Goal: Contribute content: Add original content to the website for others to see

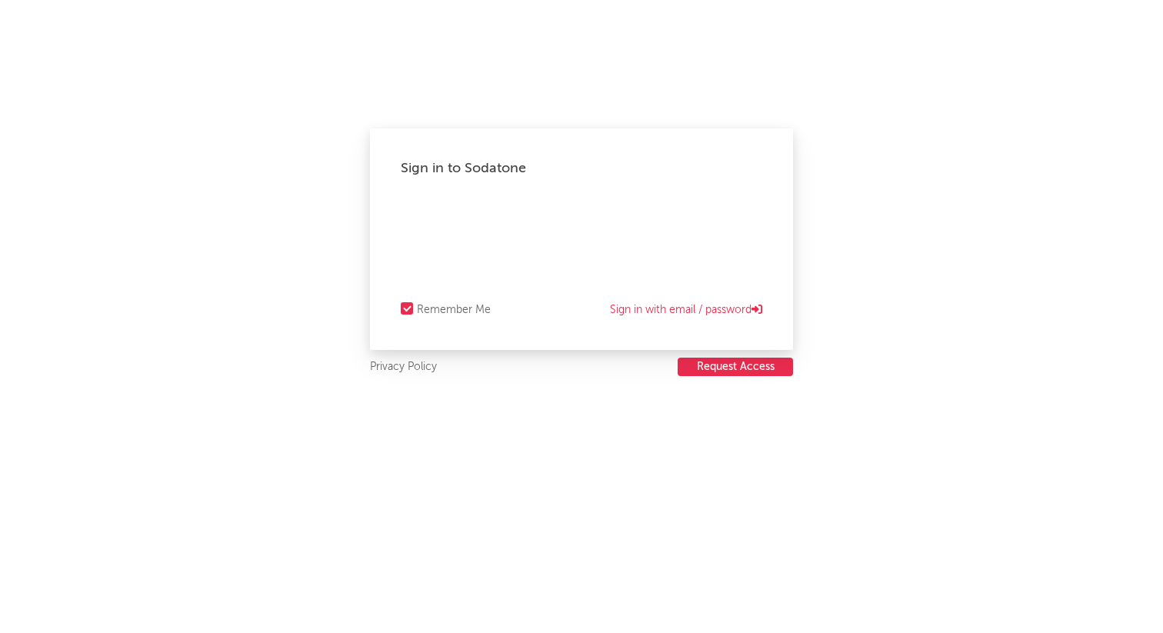
select select "recorded_music"
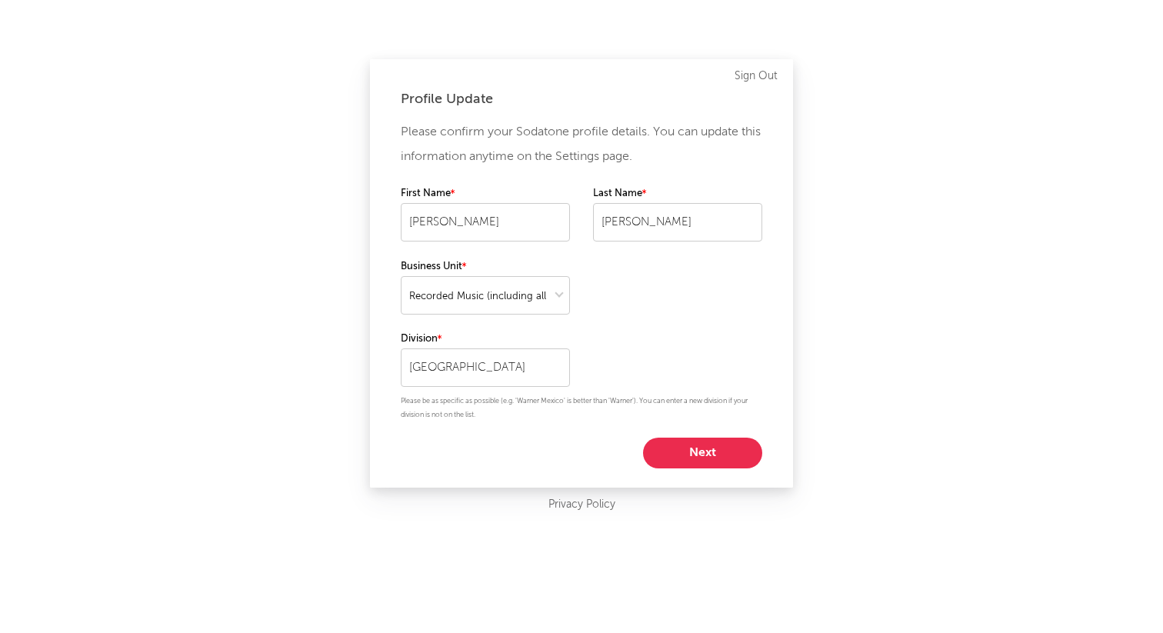
click at [725, 433] on div "Please confirm your Sodatone profile details. You can update this information a…" at bounding box center [581, 294] width 361 height 348
click at [721, 458] on button "Next" at bounding box center [702, 453] width 119 height 31
select select "marketing"
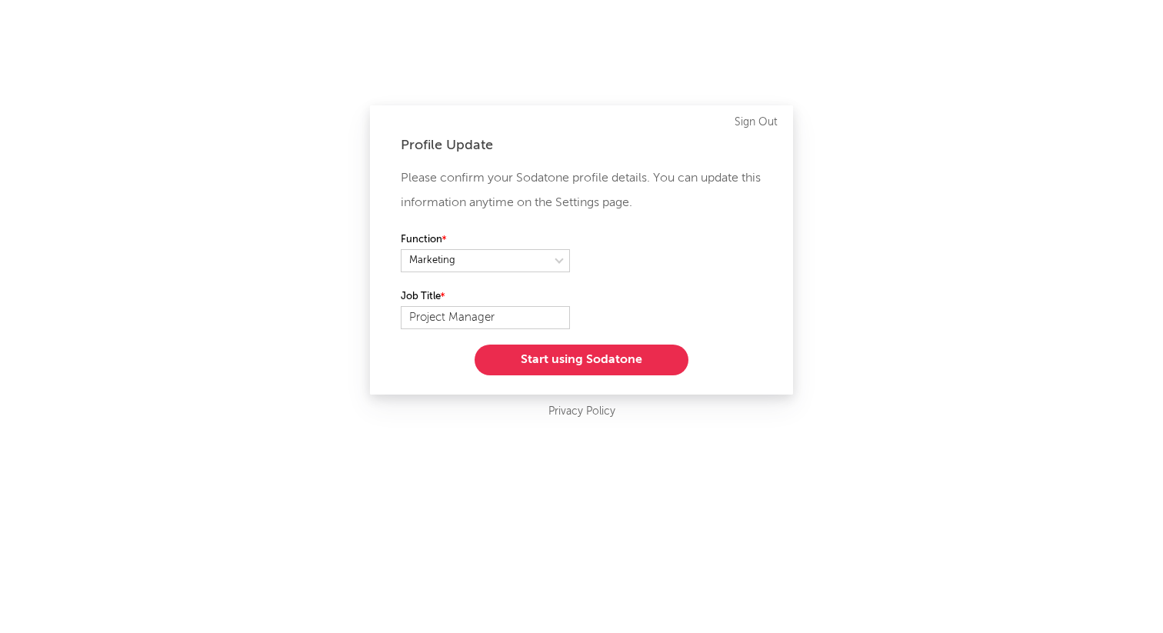
click at [636, 370] on button "Start using Sodatone" at bounding box center [582, 360] width 214 height 31
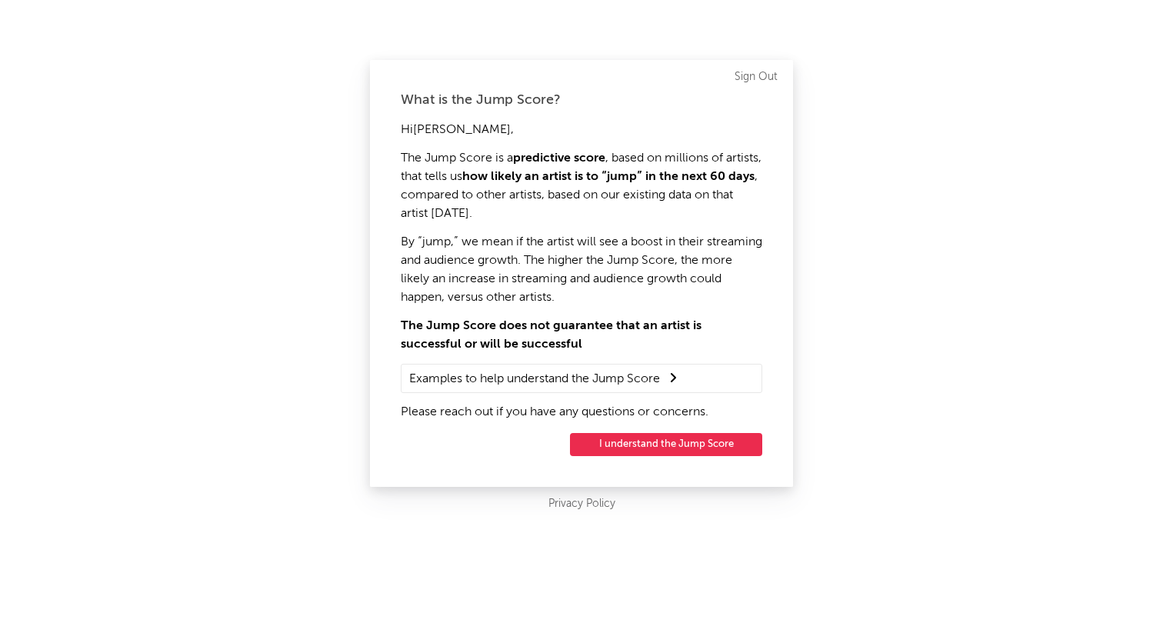
click at [628, 451] on button "I understand the Jump Score" at bounding box center [666, 444] width 192 height 23
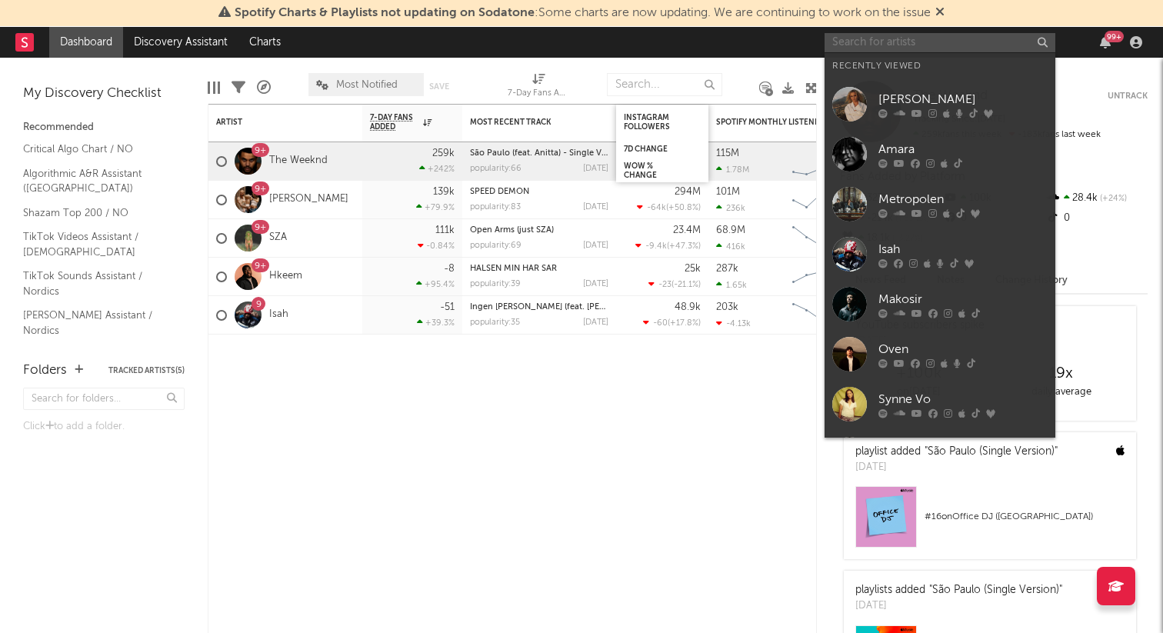
click at [861, 45] on input "text" at bounding box center [939, 42] width 231 height 19
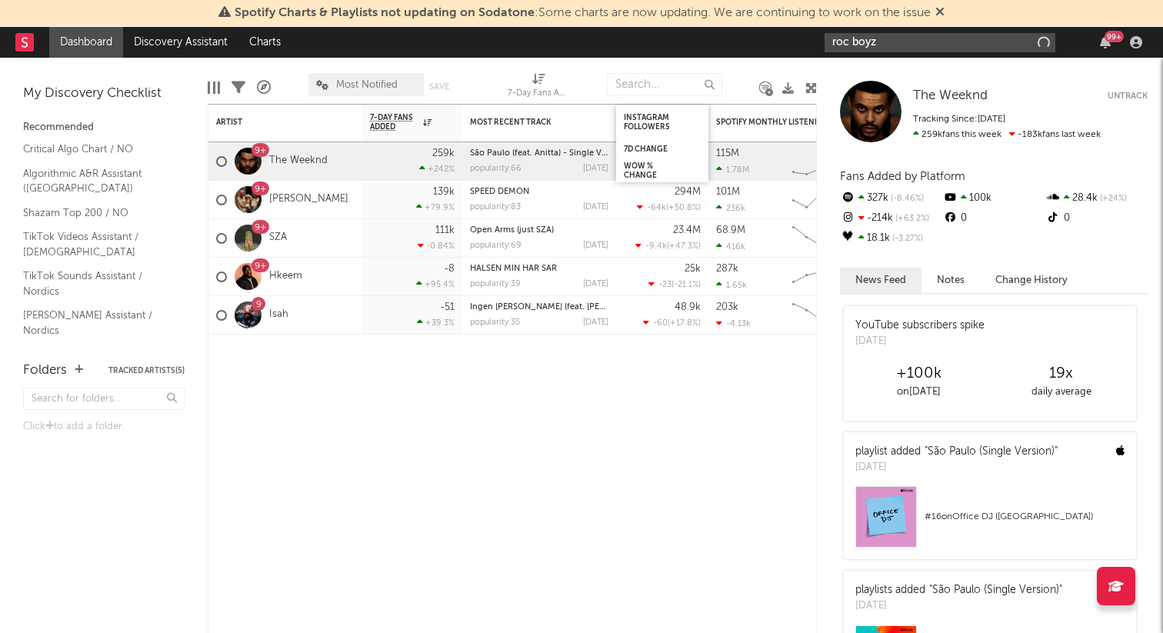
type input "roc boyz"
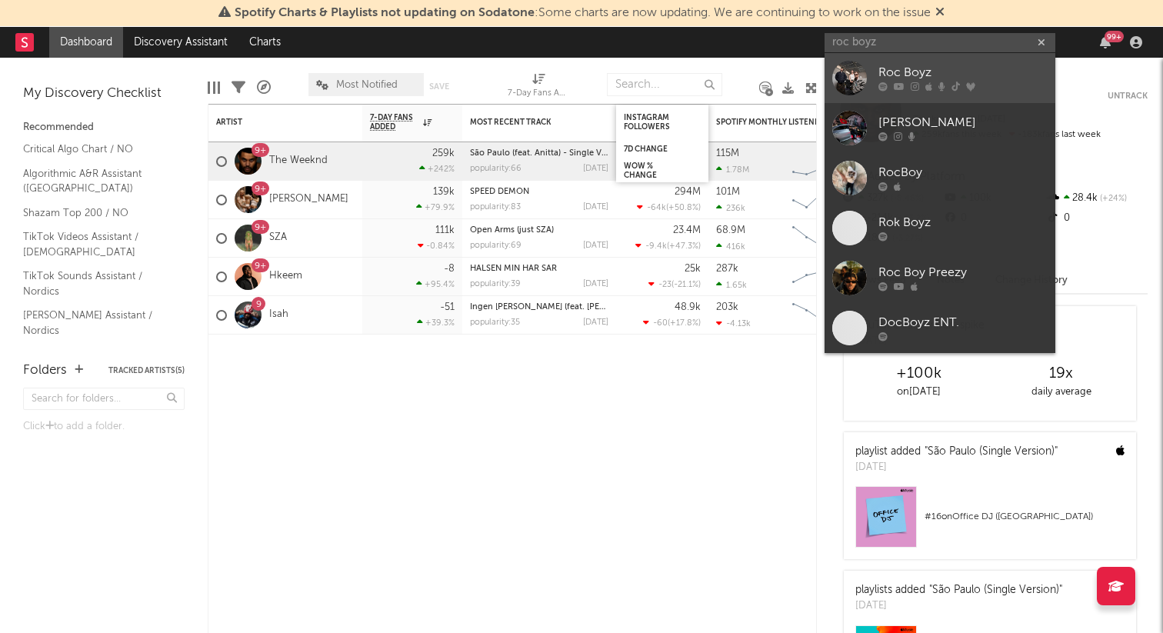
click at [891, 75] on div "Roc Boyz" at bounding box center [962, 73] width 169 height 18
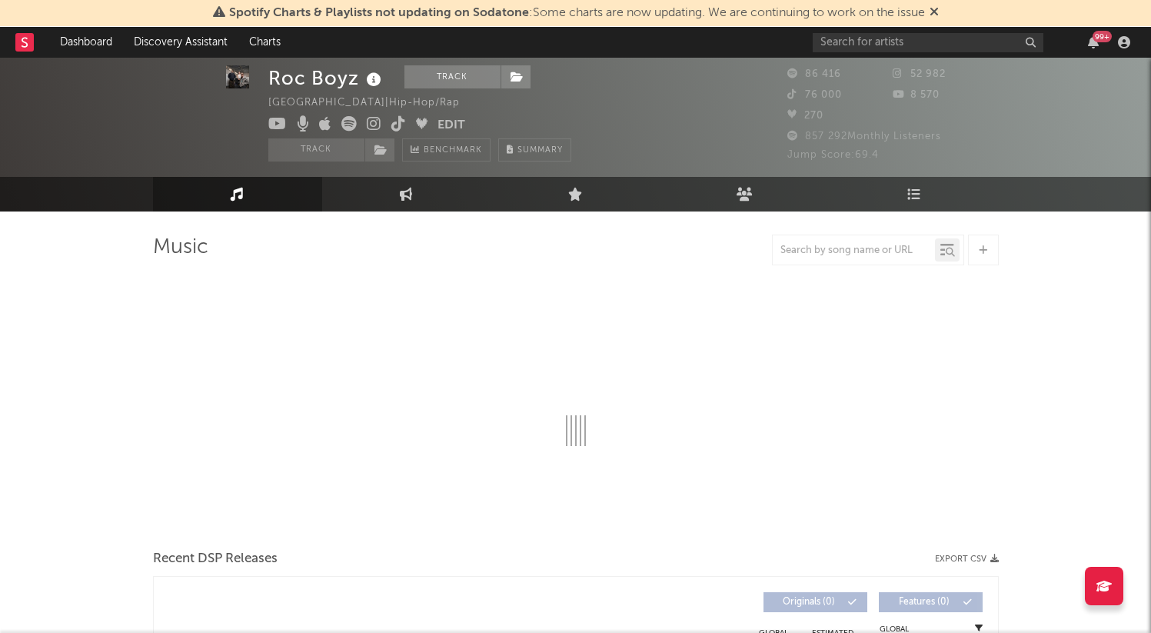
scroll to position [23, 0]
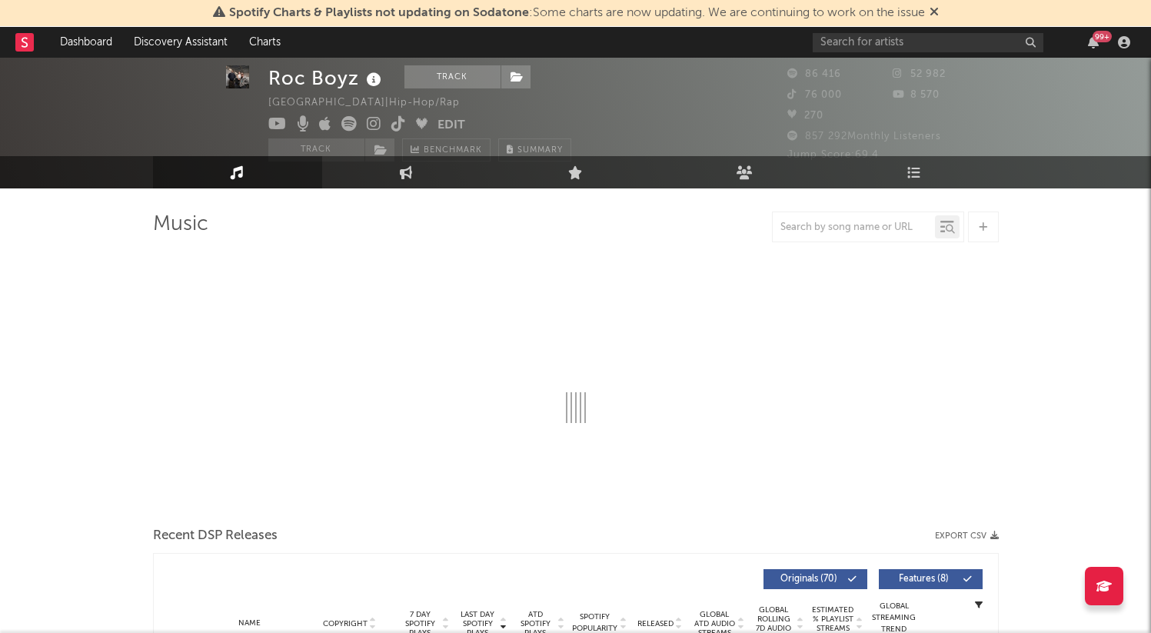
select select "6m"
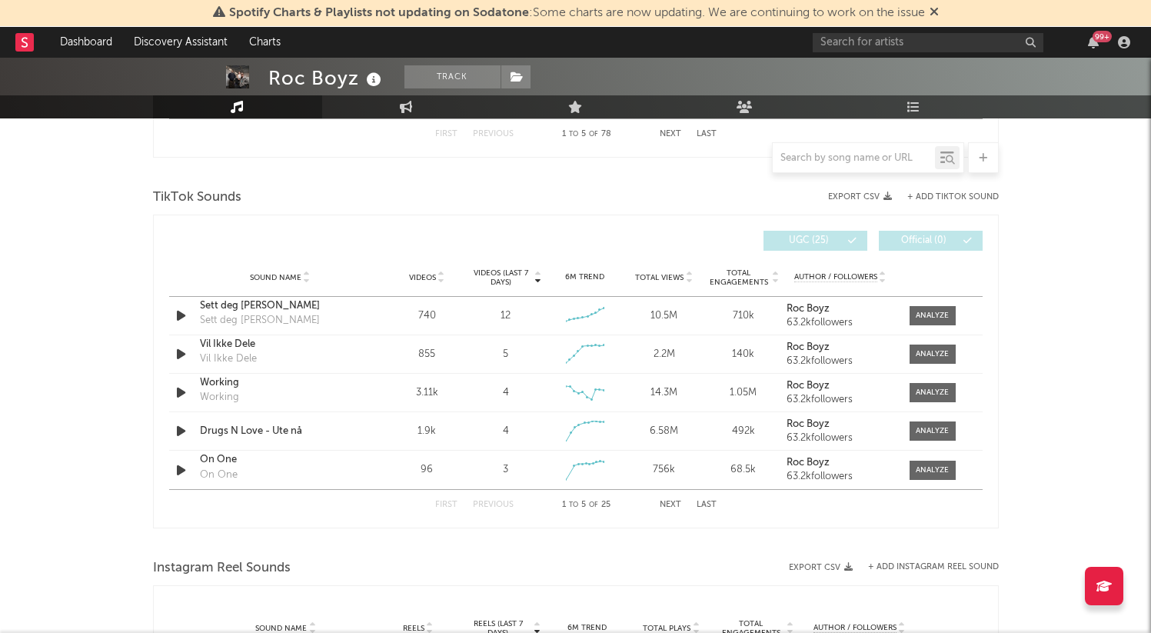
scroll to position [987, 0]
click at [664, 497] on div "First Previous 1 to 5 of 25 Next Last" at bounding box center [575, 503] width 281 height 30
click at [668, 501] on button "Next" at bounding box center [671, 502] width 22 height 8
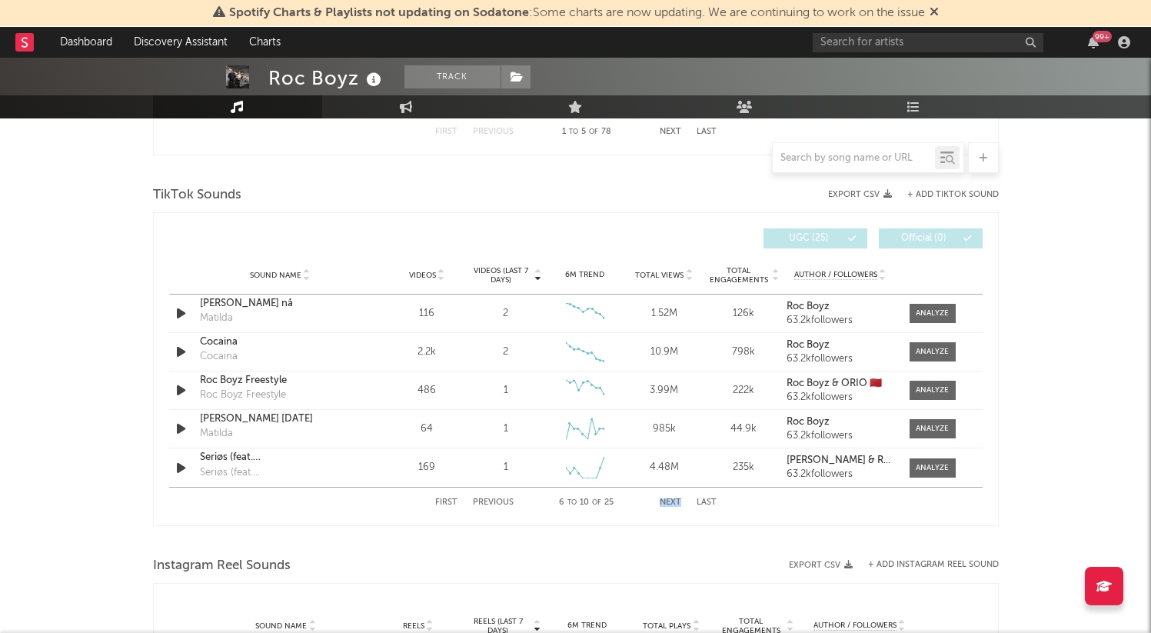
click at [671, 505] on button "Next" at bounding box center [671, 502] width 22 height 8
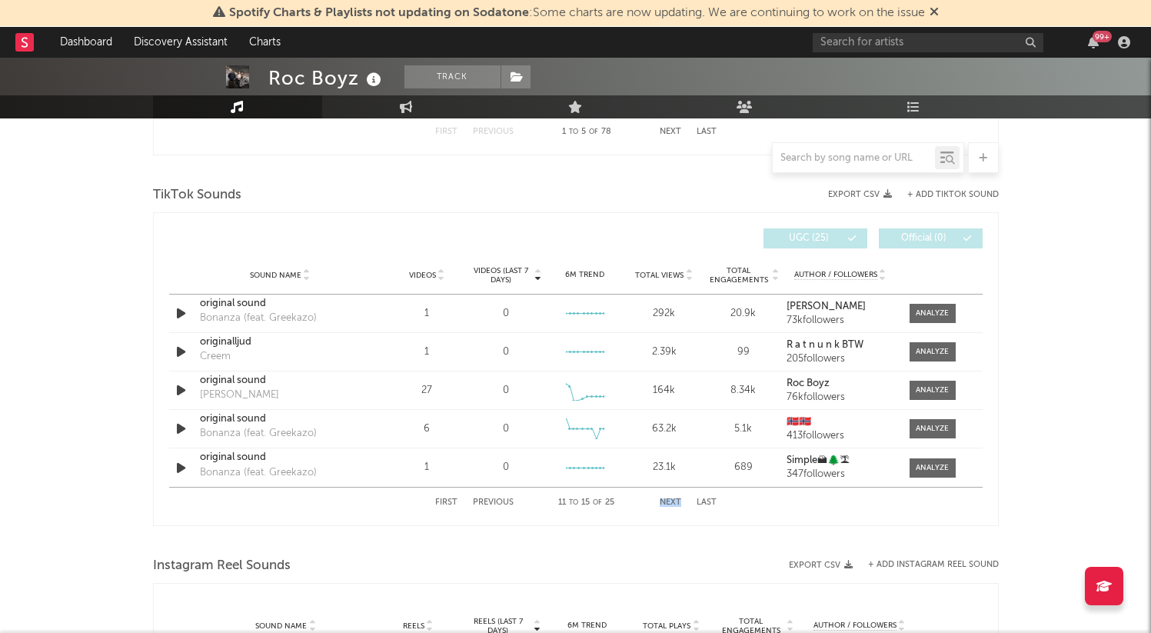
click at [671, 505] on button "Next" at bounding box center [671, 502] width 22 height 8
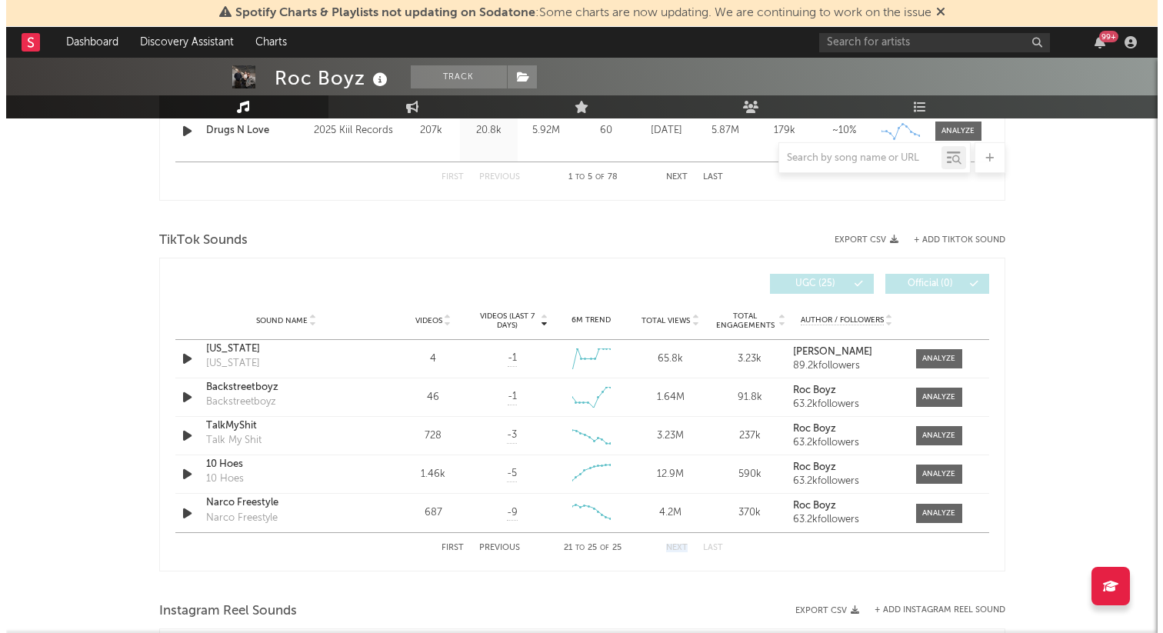
scroll to position [939, 0]
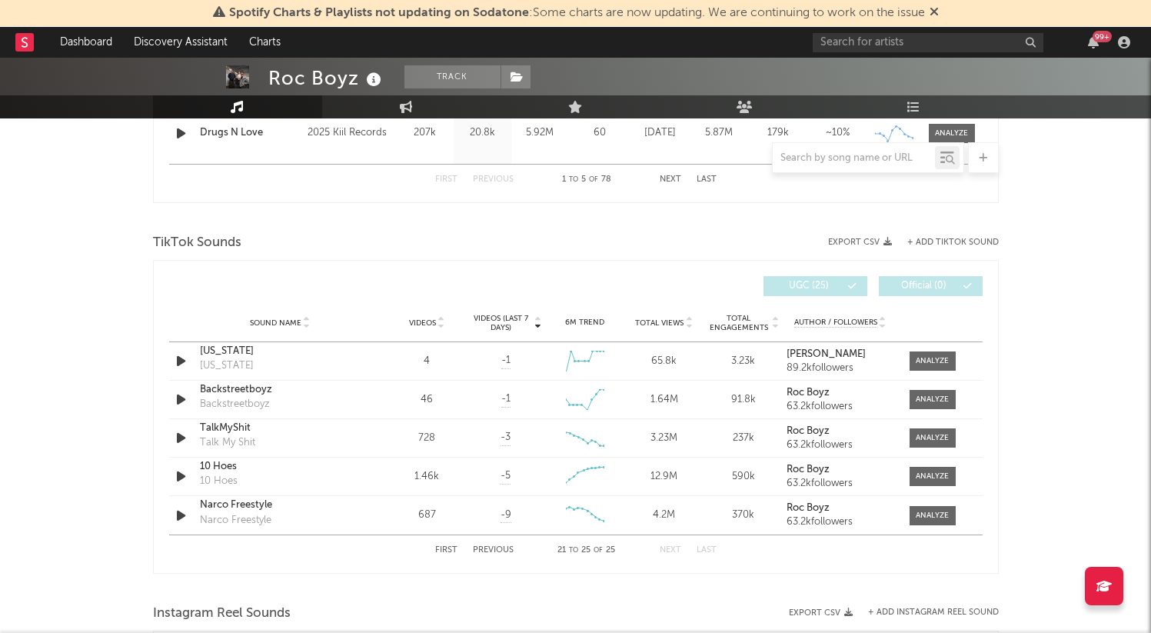
click at [939, 248] on div "TikTok Sounds" at bounding box center [576, 243] width 846 height 26
click at [945, 232] on div "TikTok Sounds" at bounding box center [576, 243] width 846 height 26
click at [941, 238] on button "+ Add TikTok Sound" at bounding box center [954, 242] width 92 height 8
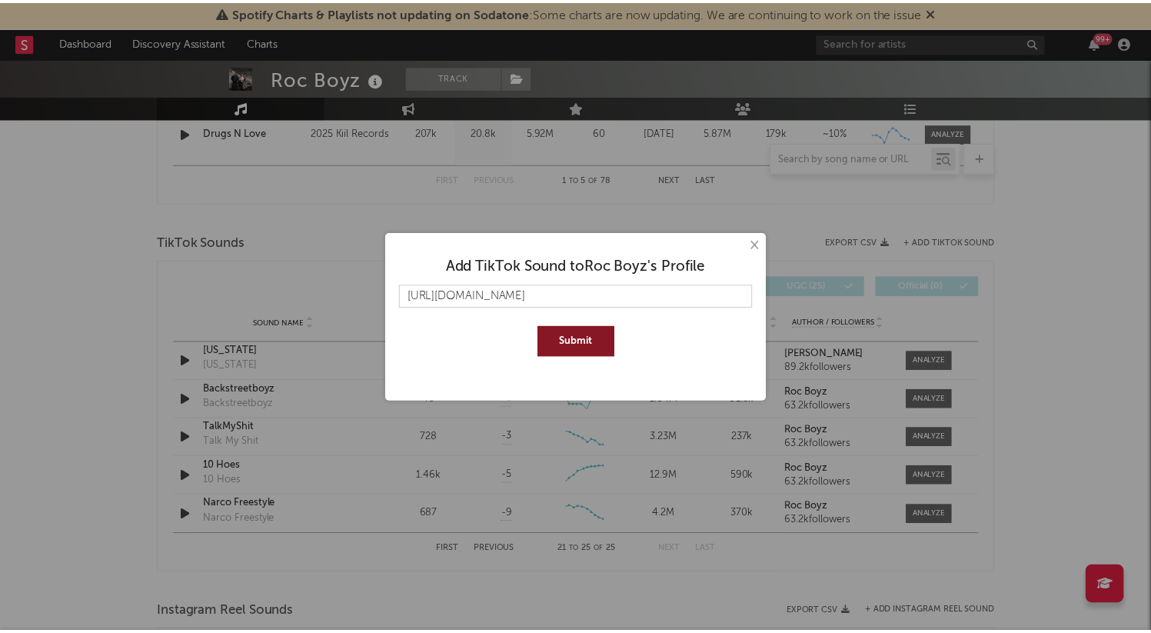
scroll to position [0, 46]
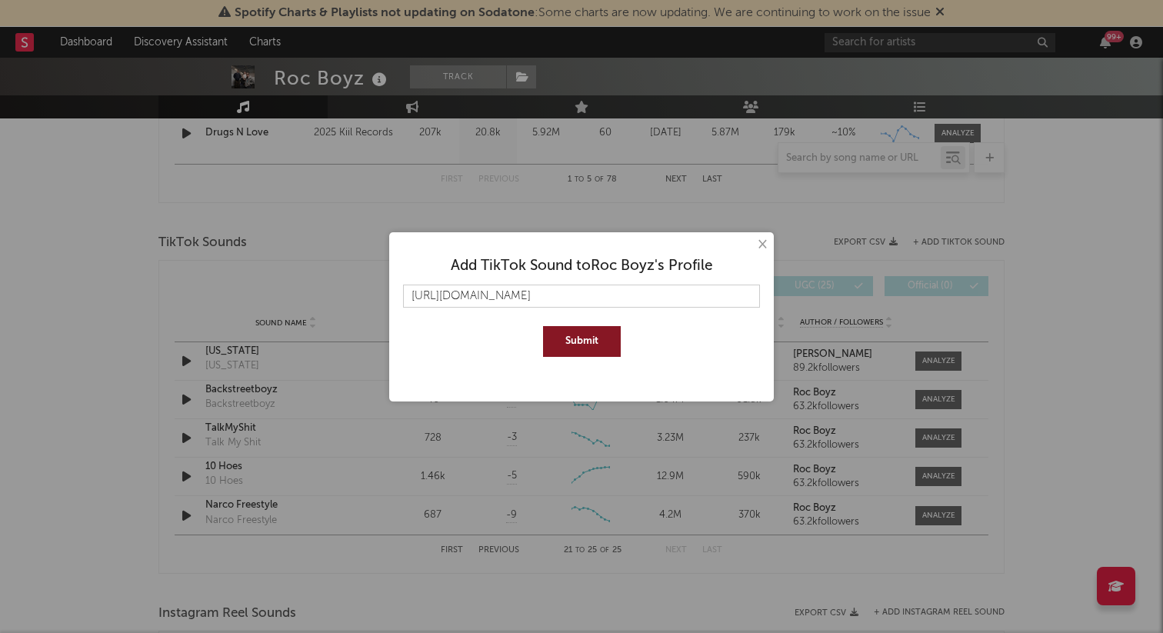
type input "[URL][DOMAIN_NAME]"
click at [543, 326] on button "Submit" at bounding box center [582, 341] width 78 height 31
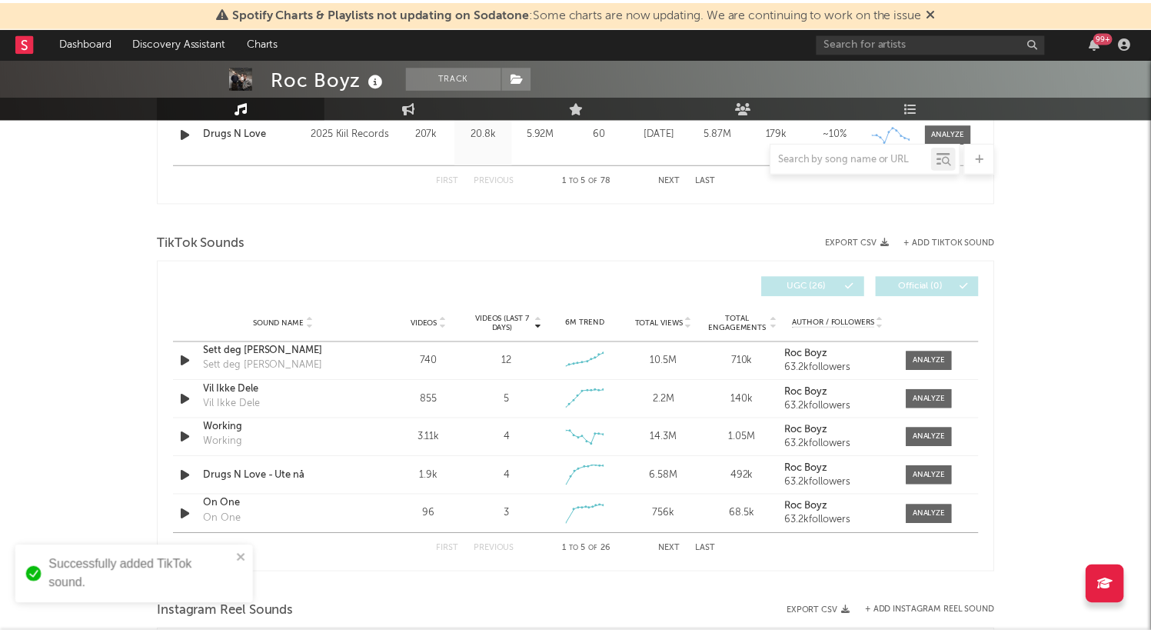
scroll to position [0, 0]
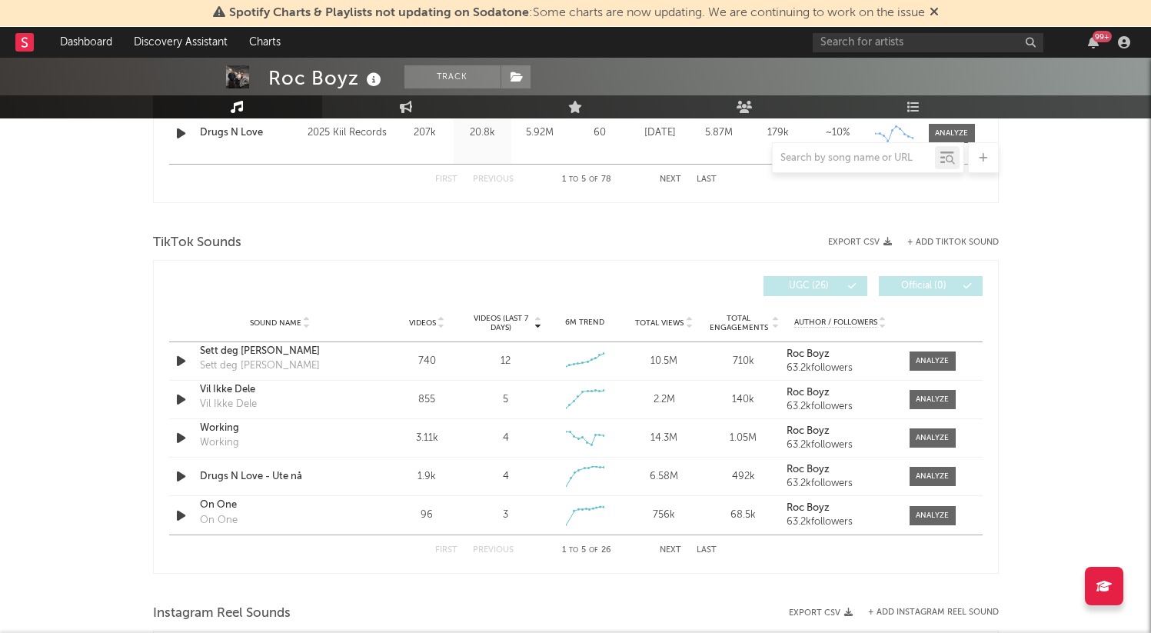
click at [703, 552] on button "Last" at bounding box center [707, 550] width 20 height 8
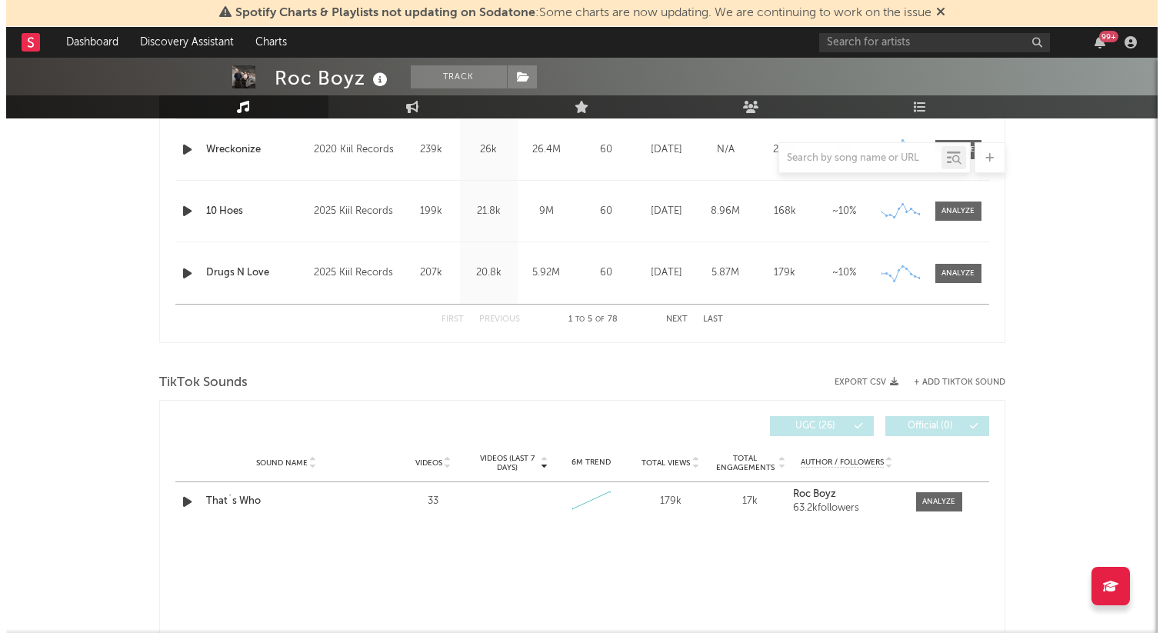
scroll to position [791, 0]
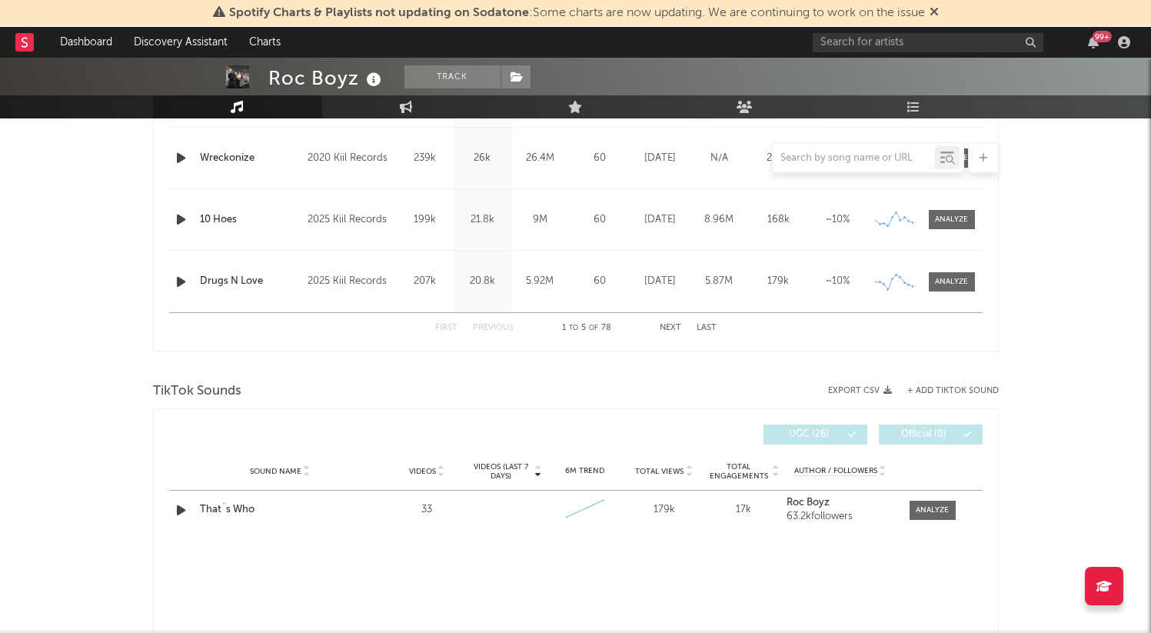
click at [922, 394] on button "+ Add TikTok Sound" at bounding box center [954, 391] width 92 height 8
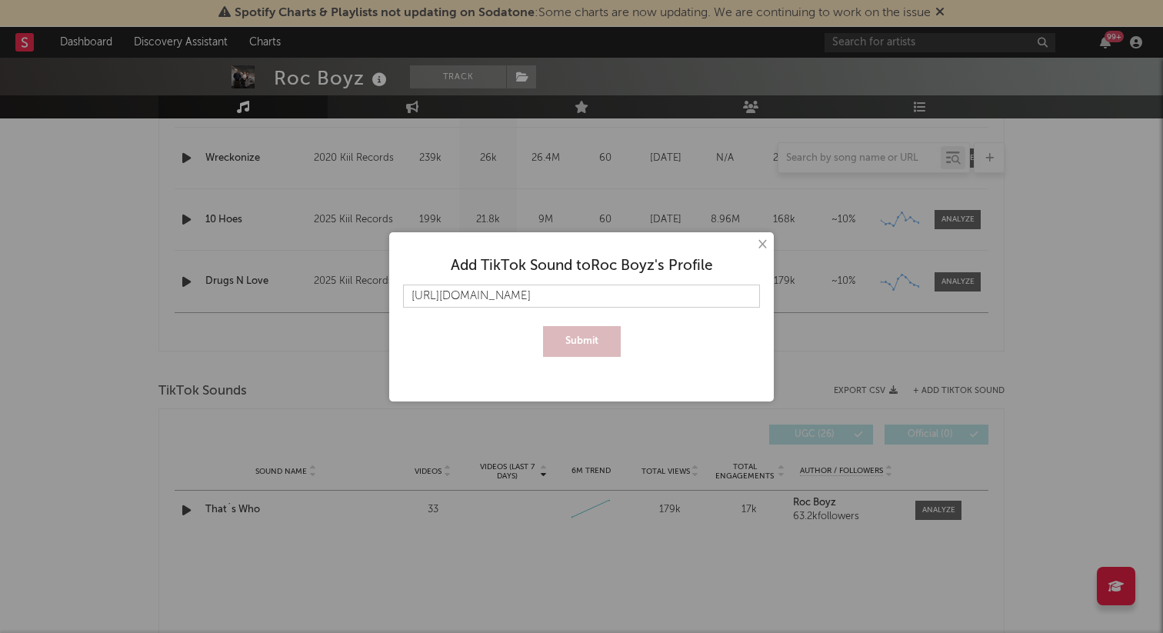
scroll to position [0, 222]
type input "[URL][DOMAIN_NAME]"
click at [543, 326] on button "Submit" at bounding box center [582, 341] width 78 height 31
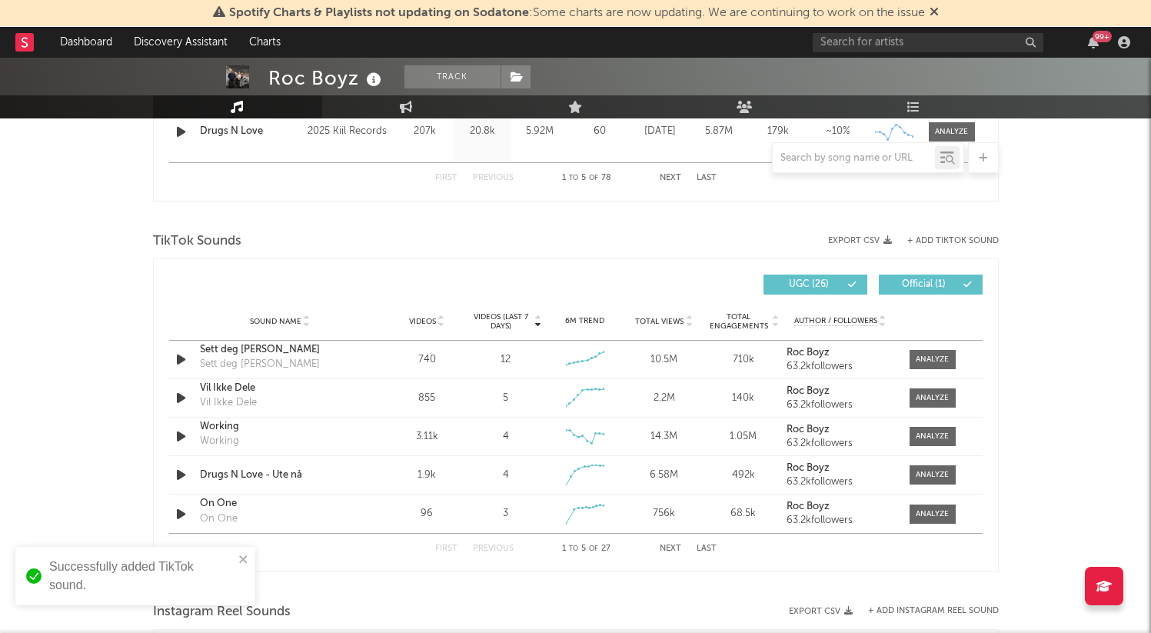
scroll to position [974, 0]
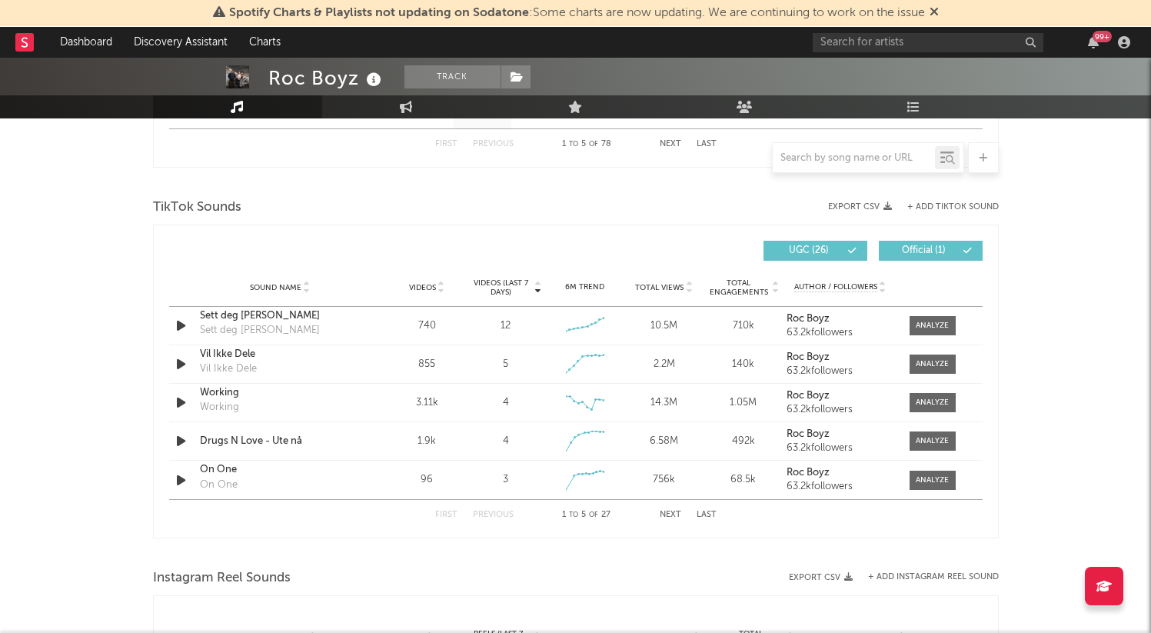
click at [675, 511] on button "Next" at bounding box center [671, 515] width 22 height 8
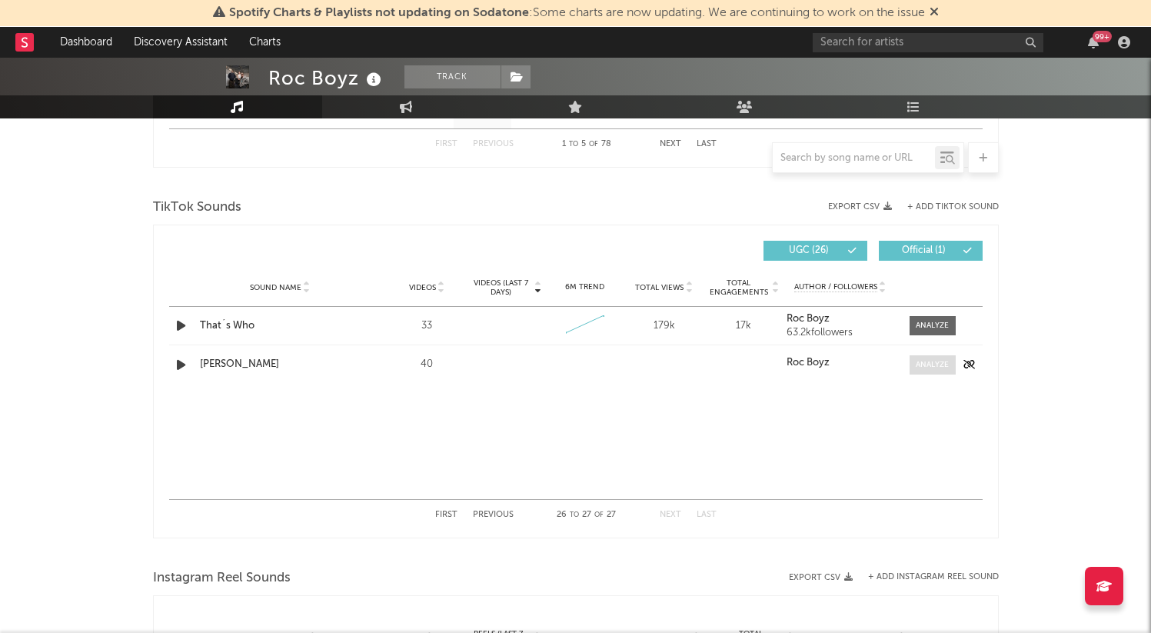
click at [917, 365] on div at bounding box center [932, 365] width 33 height 12
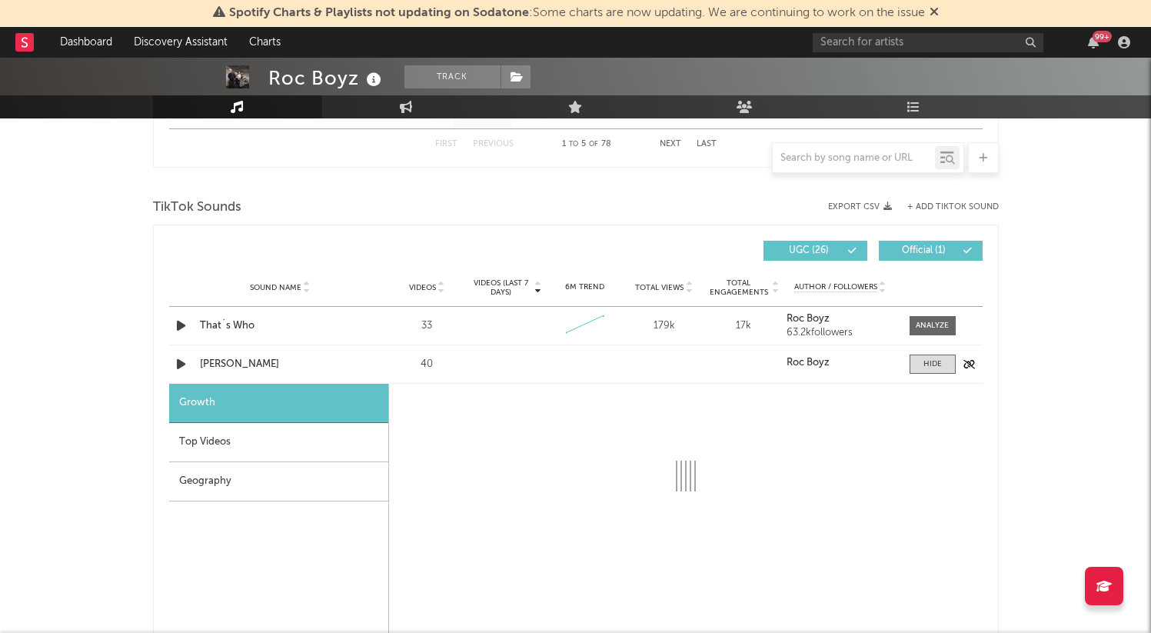
select select "1w"
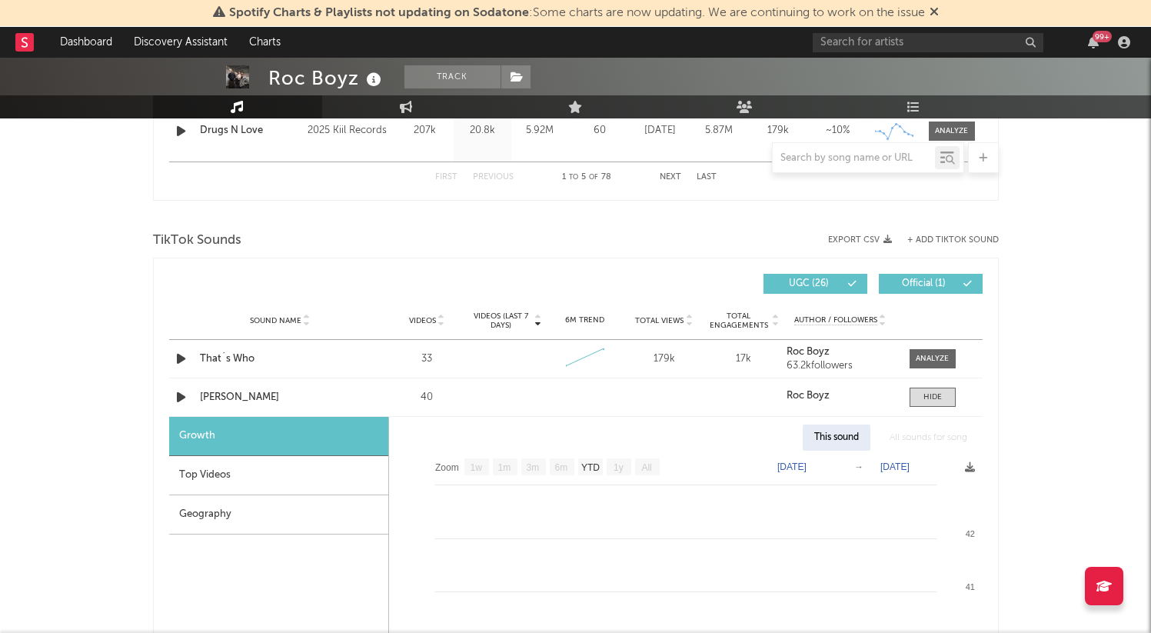
scroll to position [945, 0]
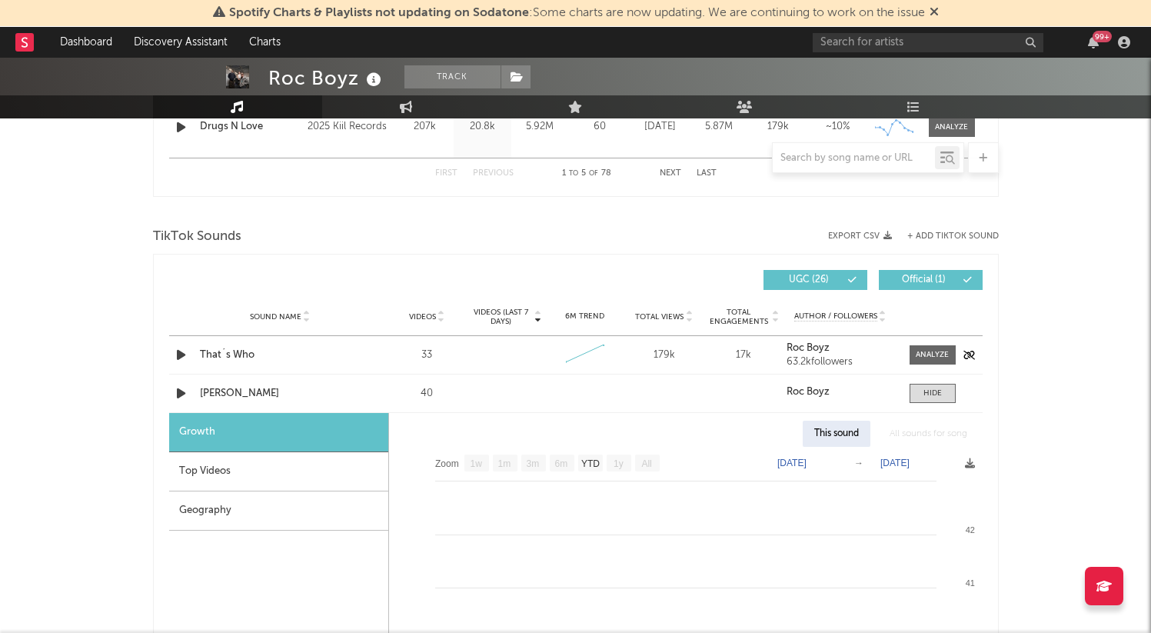
click at [242, 355] on div "That´s Who" at bounding box center [280, 355] width 161 height 15
